Goal: Task Accomplishment & Management: Use online tool/utility

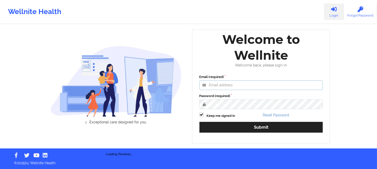
type input "[PERSON_NAME][EMAIL_ADDRESS][DOMAIN_NAME]"
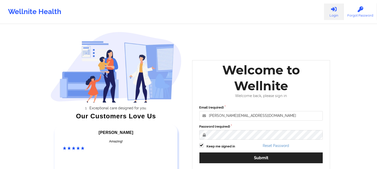
click at [234, 127] on label "Password (required)" at bounding box center [260, 126] width 123 height 5
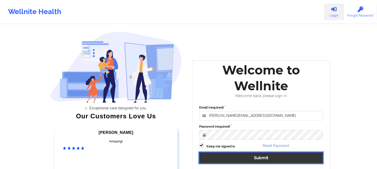
click at [238, 155] on button "Submit" at bounding box center [260, 158] width 123 height 11
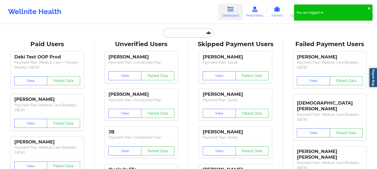
click at [183, 31] on input "text" at bounding box center [188, 33] width 50 height 10
paste input "[EMAIL_ADDRESS][DOMAIN_NAME]"
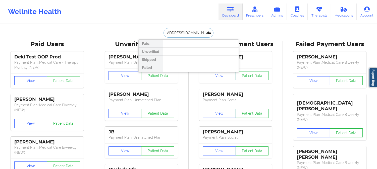
type input "[EMAIL_ADDRESS][DOMAIN_NAME]"
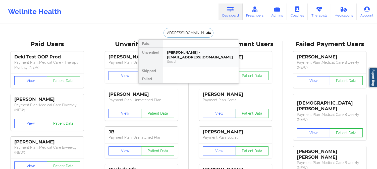
click at [208, 60] on div "Social" at bounding box center [200, 61] width 67 height 4
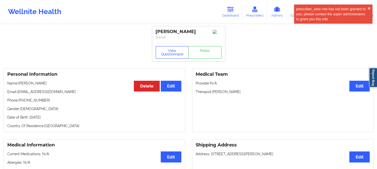
click at [173, 53] on button "View Questionnaire" at bounding box center [172, 52] width 33 height 13
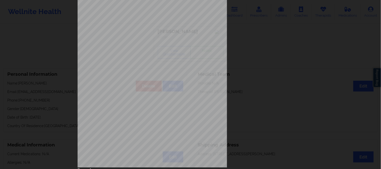
scroll to position [70, 0]
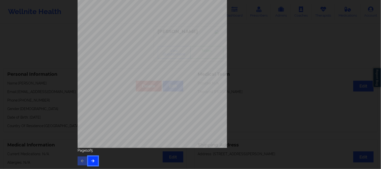
click at [88, 159] on button "button" at bounding box center [93, 161] width 10 height 9
click at [94, 159] on button "button" at bounding box center [93, 161] width 10 height 9
click at [91, 163] on button "button" at bounding box center [93, 161] width 10 height 9
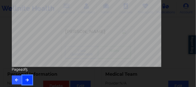
scroll to position [152, 0]
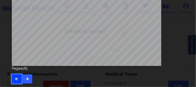
click at [14, 78] on button "button" at bounding box center [17, 79] width 10 height 9
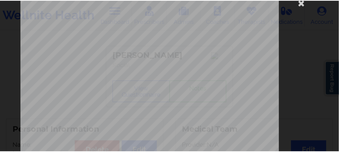
scroll to position [0, 0]
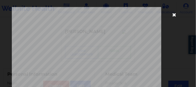
click at [171, 13] on icon at bounding box center [174, 15] width 8 height 8
